Goal: Task Accomplishment & Management: Use online tool/utility

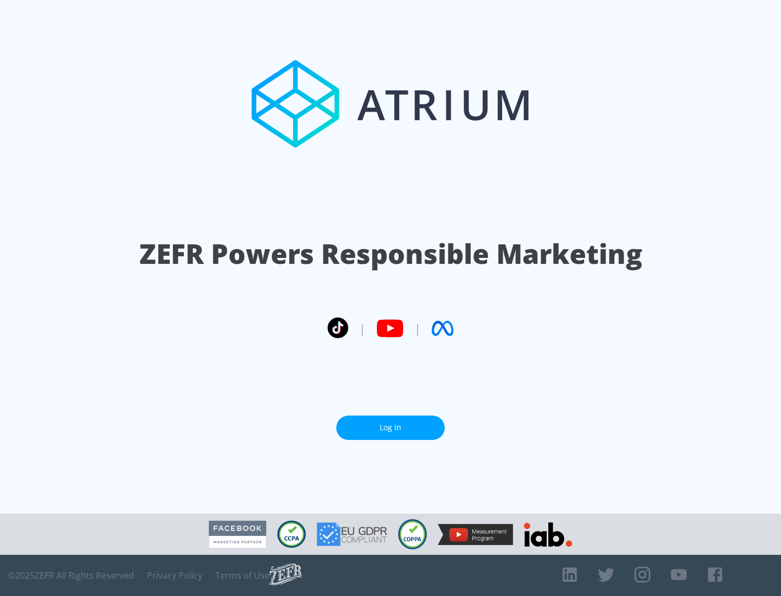
click at [390, 423] on link "Log In" at bounding box center [390, 428] width 108 height 24
